Goal: Information Seeking & Learning: Learn about a topic

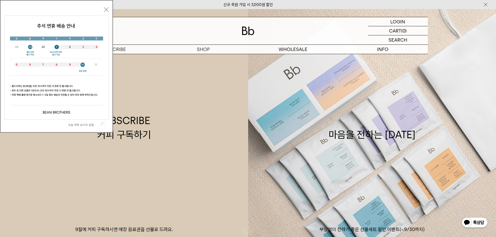
click at [106, 11] on button "닫기" at bounding box center [106, 9] width 5 height 5
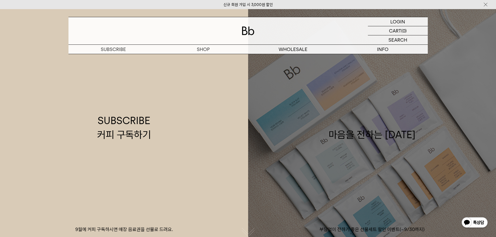
drag, startPoint x: 452, startPoint y: 170, endPoint x: 311, endPoint y: 106, distance: 154.6
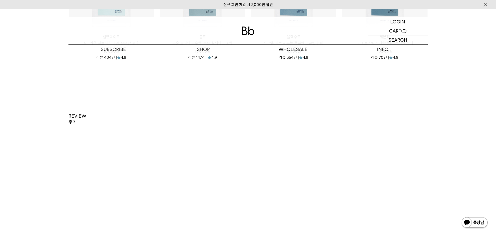
scroll to position [1015, 0]
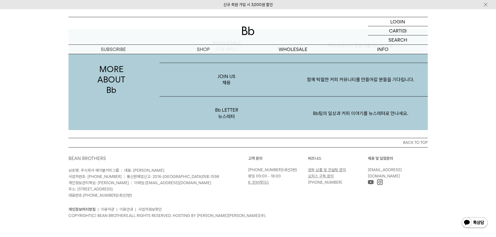
drag, startPoint x: 486, startPoint y: 153, endPoint x: 438, endPoint y: 200, distance: 67.4
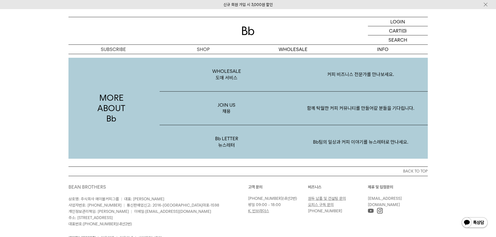
scroll to position [963, 0]
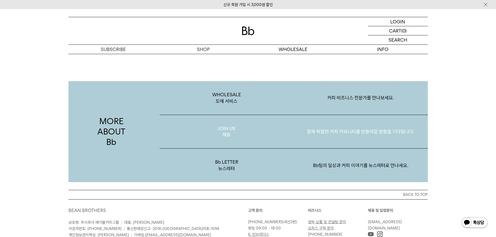
click at [233, 122] on p "JOIN US 채용" at bounding box center [227, 132] width 134 height 34
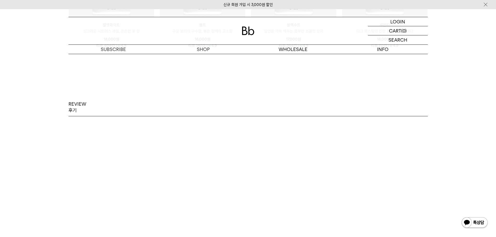
scroll to position [781, 0]
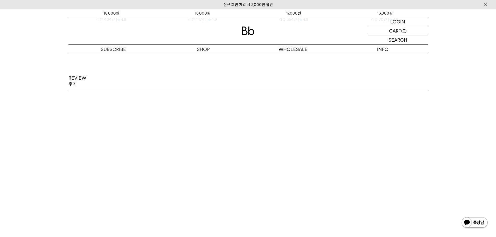
drag, startPoint x: 450, startPoint y: 183, endPoint x: 435, endPoint y: 174, distance: 17.2
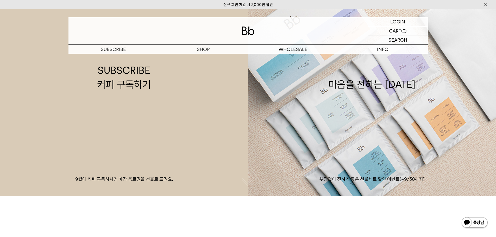
scroll to position [0, 0]
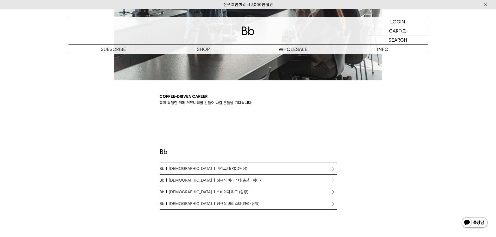
scroll to position [286, 0]
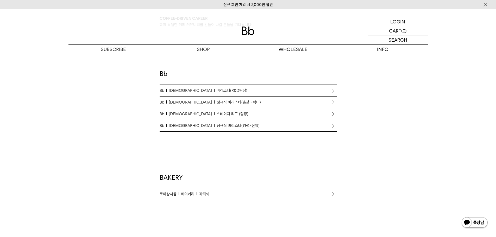
click at [245, 89] on p "Bb 바리스타 바리스타(R&D팀장)" at bounding box center [248, 90] width 177 height 6
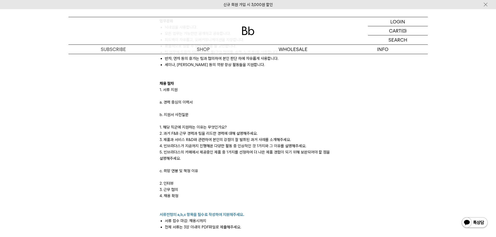
scroll to position [495, 0]
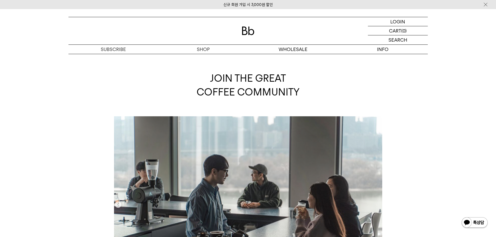
click at [462, 103] on div "JOIN THE GREAT COFFEE COMMUNITY" at bounding box center [248, 85] width 496 height 62
drag, startPoint x: 342, startPoint y: 67, endPoint x: 413, endPoint y: 117, distance: 86.6
click at [375, 106] on div "JOIN THE GREAT COFFEE COMMUNITY" at bounding box center [247, 85] width 359 height 62
click at [424, 77] on div "JOIN THE GREAT COFFEE COMMUNITY" at bounding box center [247, 85] width 359 height 62
drag, startPoint x: 459, startPoint y: 119, endPoint x: 393, endPoint y: 3, distance: 133.4
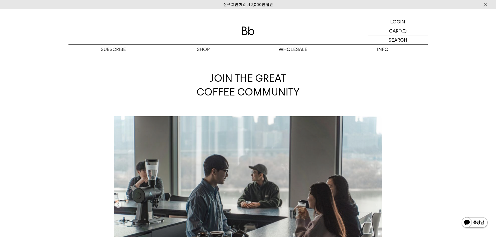
click at [260, 31] on div at bounding box center [247, 30] width 359 height 27
click at [253, 32] on img at bounding box center [248, 31] width 12 height 9
